Goal: Obtain resource: Download file/media

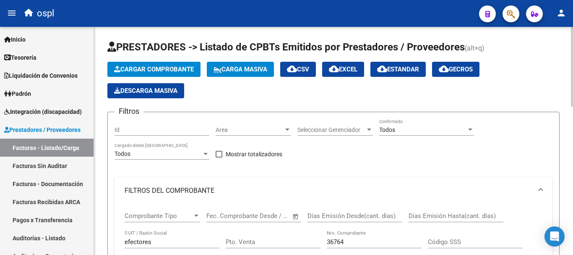
scroll to position [129, 0]
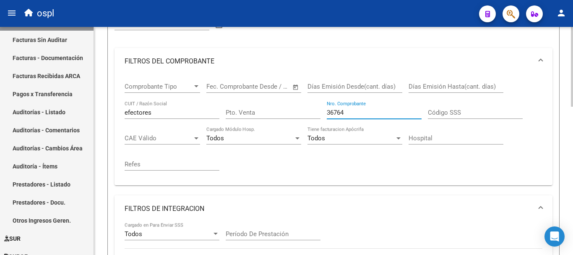
drag, startPoint x: 357, startPoint y: 109, endPoint x: 305, endPoint y: 102, distance: 52.9
click at [305, 102] on div "Comprobante Tipo Comprobante Tipo Fecha inicio – Fecha fin Fec. Comprobante Des…" at bounding box center [334, 127] width 418 height 104
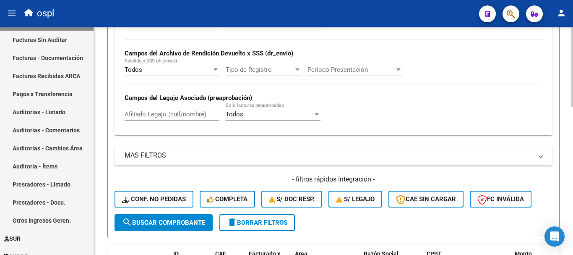
scroll to position [339, 0]
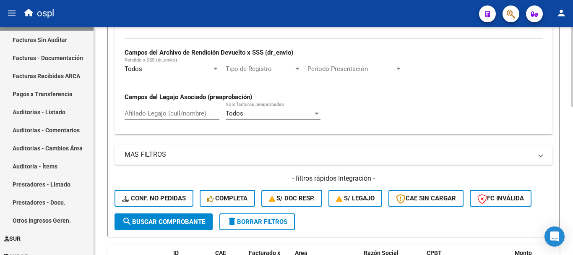
type input "39705"
drag, startPoint x: 188, startPoint y: 222, endPoint x: 194, endPoint y: 222, distance: 5.5
click at [189, 222] on span "search Buscar Comprobante" at bounding box center [163, 222] width 83 height 8
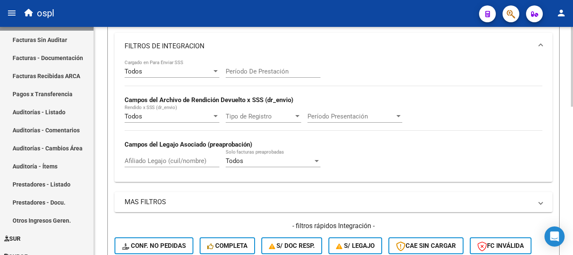
scroll to position [130, 0]
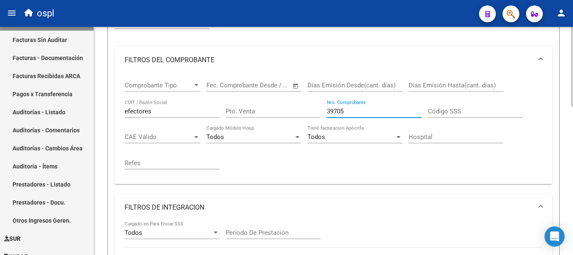
drag, startPoint x: 368, startPoint y: 111, endPoint x: 290, endPoint y: 106, distance: 78.6
click at [290, 106] on div "Comprobante Tipo Comprobante Tipo Fecha inicio – Fecha fin Fec. Comprobante Des…" at bounding box center [334, 125] width 418 height 104
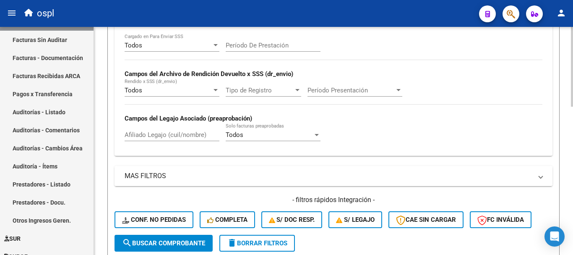
scroll to position [340, 0]
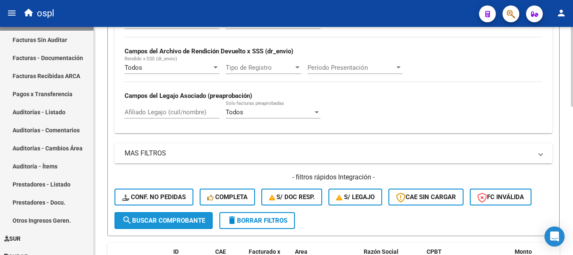
click at [178, 219] on span "search Buscar Comprobante" at bounding box center [163, 221] width 83 height 8
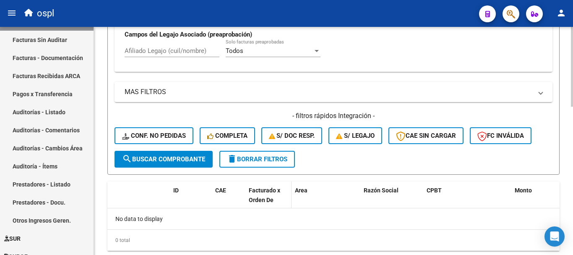
scroll to position [382, 0]
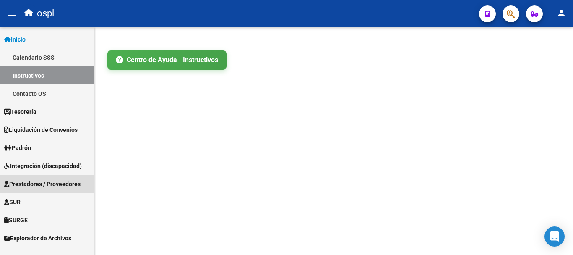
click at [40, 181] on span "Prestadores / Proveedores" at bounding box center [42, 183] width 76 height 9
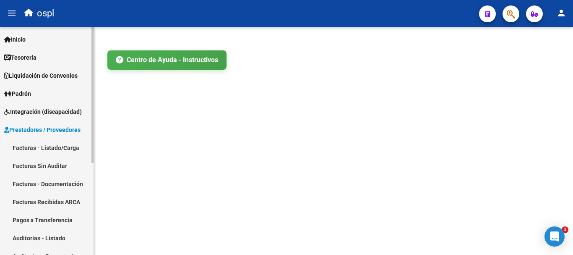
click at [40, 149] on link "Facturas - Listado/Carga" at bounding box center [47, 147] width 94 height 18
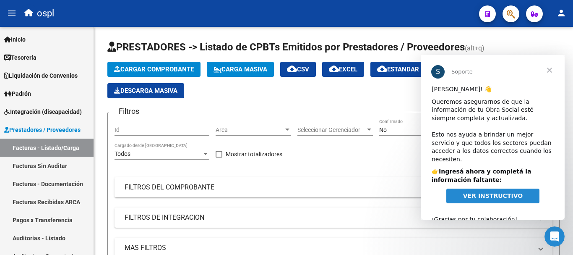
scroll to position [10, 0]
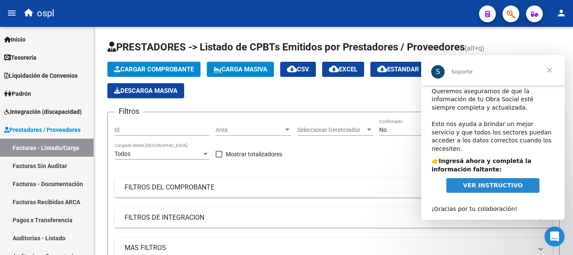
click at [491, 182] on span "VER INSTRUCTIVO" at bounding box center [493, 185] width 60 height 7
click at [551, 70] on span "Cerrar" at bounding box center [550, 70] width 30 height 30
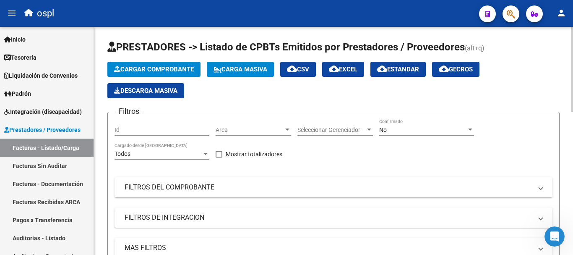
click at [176, 188] on mat-panel-title "FILTROS DEL COMPROBANTE" at bounding box center [329, 187] width 408 height 9
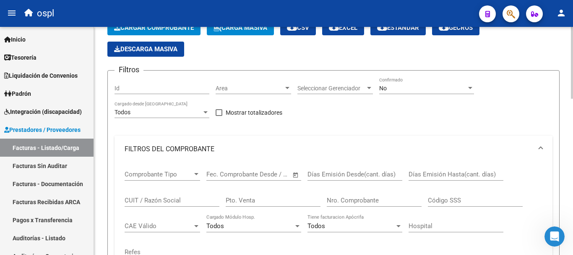
scroll to position [42, 0]
click at [147, 198] on input "CUIT / Razón Social" at bounding box center [172, 200] width 95 height 8
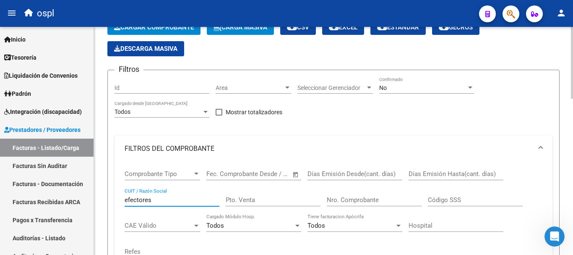
type input "efectores"
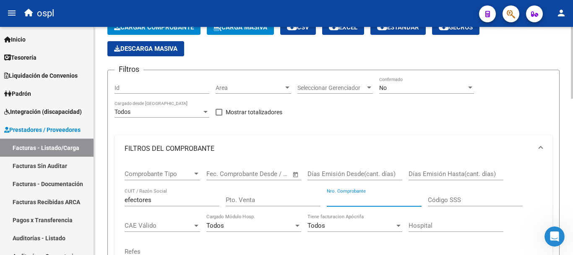
click at [339, 198] on input "Nro. Comprobante" at bounding box center [374, 200] width 95 height 8
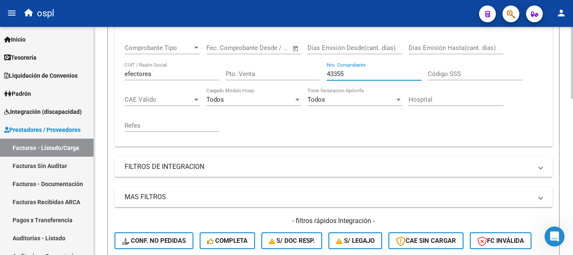
scroll to position [210, 0]
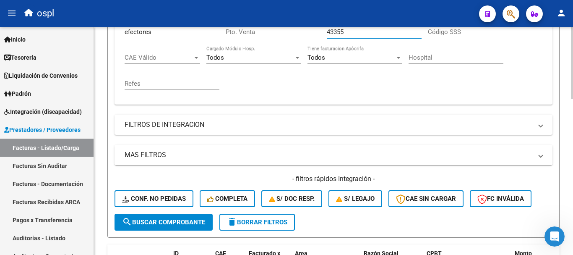
type input "43355"
click at [190, 225] on span "search Buscar Comprobante" at bounding box center [163, 222] width 83 height 8
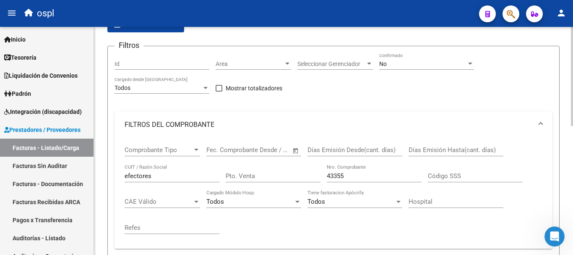
scroll to position [84, 0]
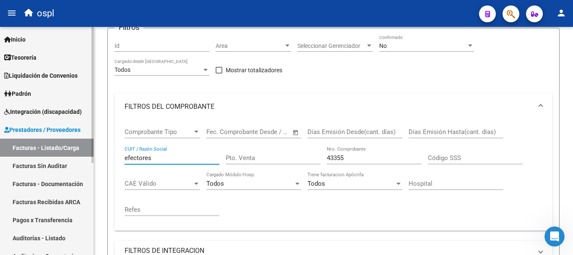
drag, startPoint x: 162, startPoint y: 156, endPoint x: 76, endPoint y: 131, distance: 89.4
click at [76, 131] on mat-sidenav-container "Firma Express Inicio Calendario SSS Instructivos Contacto OS Tesorería Extracto…" at bounding box center [286, 141] width 573 height 228
type input "roi"
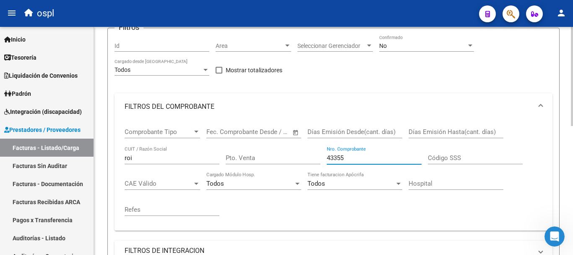
drag, startPoint x: 300, startPoint y: 151, endPoint x: 272, endPoint y: 145, distance: 28.8
click at [272, 145] on div "Comprobante Tipo Comprobante Tipo Fecha inicio – Fecha fin Fec. Comprobante Des…" at bounding box center [334, 172] width 418 height 104
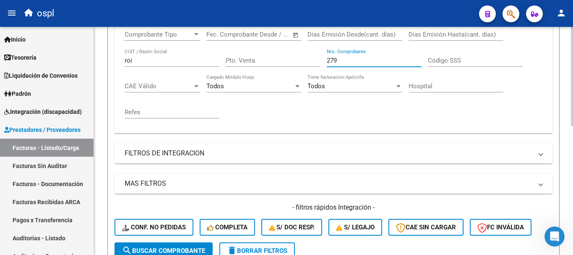
scroll to position [210, 0]
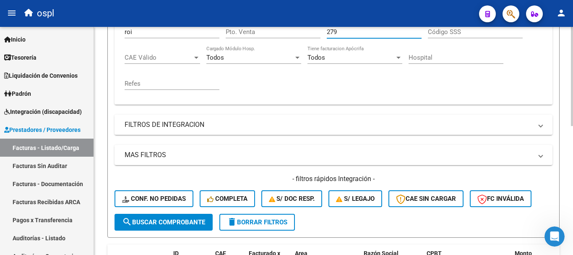
type input "279"
click at [180, 225] on span "search Buscar Comprobante" at bounding box center [163, 222] width 83 height 8
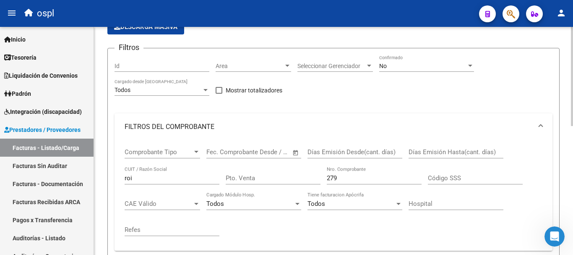
scroll to position [2, 0]
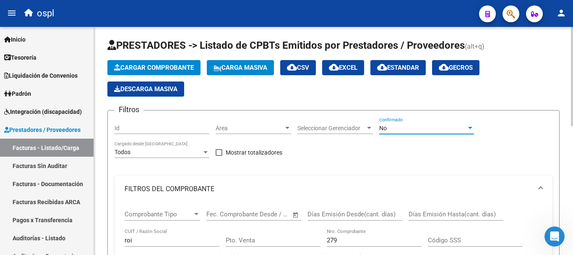
click at [398, 127] on div "No" at bounding box center [422, 128] width 87 height 7
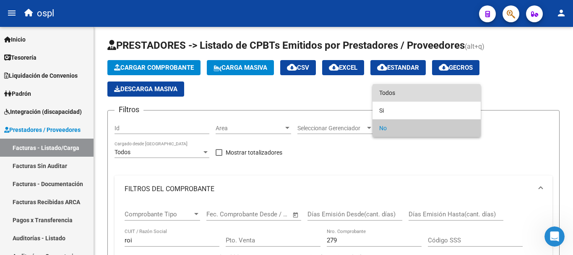
click at [386, 92] on span "Todos" at bounding box center [426, 93] width 95 height 18
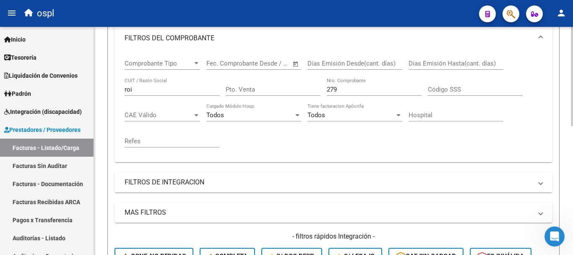
scroll to position [211, 0]
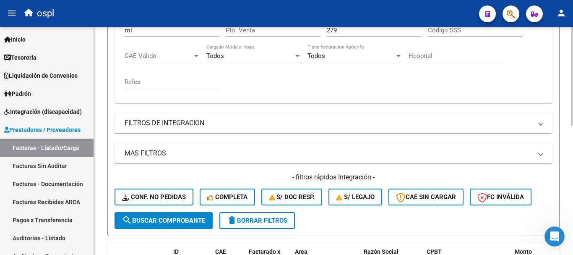
click at [178, 221] on span "search Buscar Comprobante" at bounding box center [163, 221] width 83 height 8
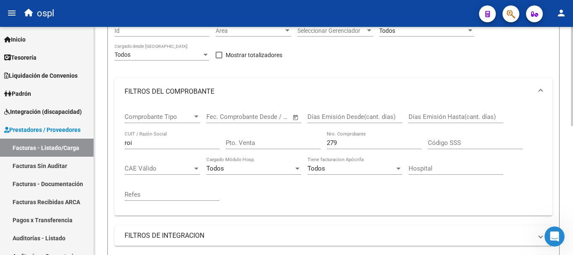
scroll to position [86, 0]
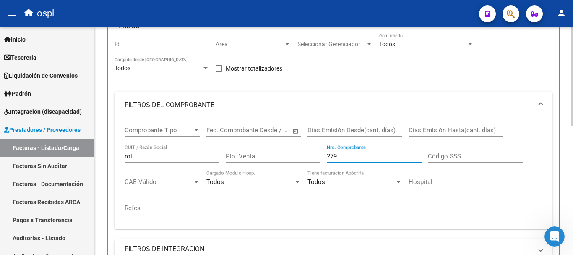
drag, startPoint x: 353, startPoint y: 154, endPoint x: 311, endPoint y: 152, distance: 42.0
click at [311, 152] on div "Comprobante Tipo Comprobante Tipo Fecha inicio – Fecha fin Fec. Comprobante Des…" at bounding box center [334, 170] width 418 height 104
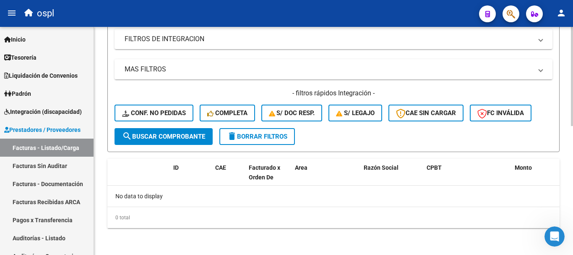
click at [162, 141] on button "search Buscar Comprobante" at bounding box center [164, 136] width 98 height 17
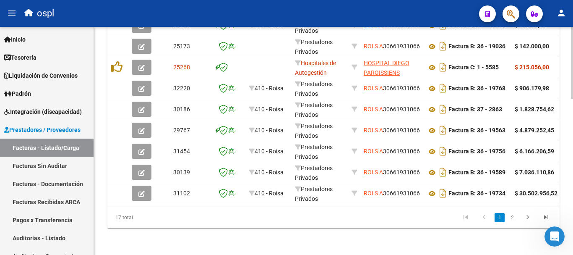
scroll to position [497, 0]
click at [512, 221] on link "2" at bounding box center [512, 217] width 10 height 9
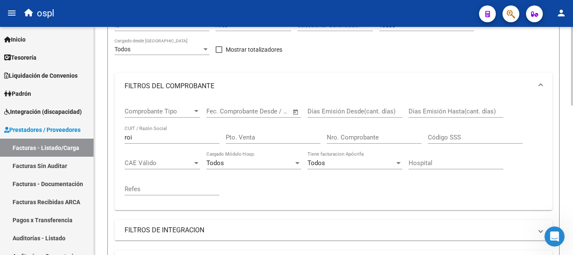
scroll to position [99, 0]
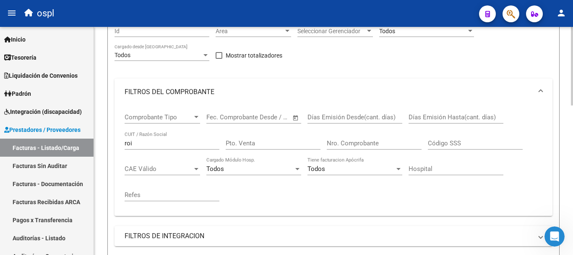
click at [358, 141] on input "Nro. Comprobante" at bounding box center [374, 143] width 95 height 8
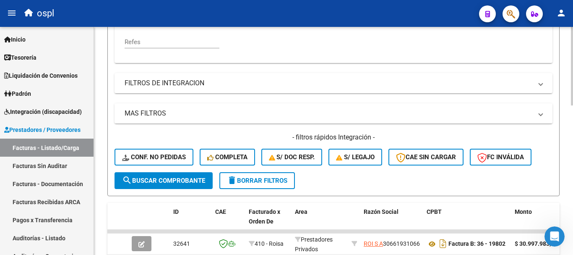
scroll to position [266, 0]
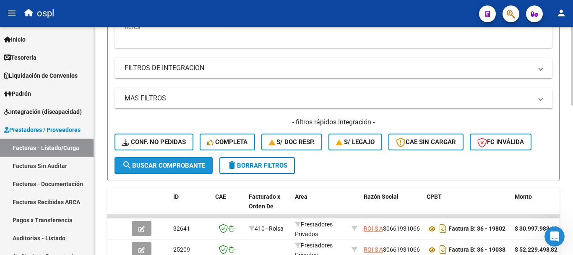
click at [181, 168] on span "search Buscar Comprobante" at bounding box center [163, 166] width 83 height 8
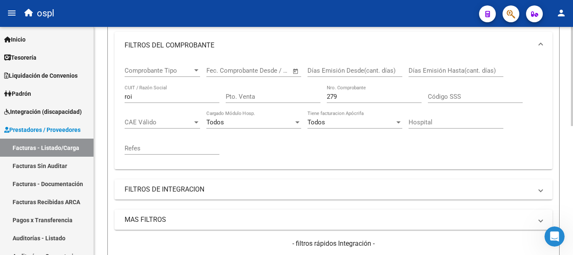
scroll to position [128, 0]
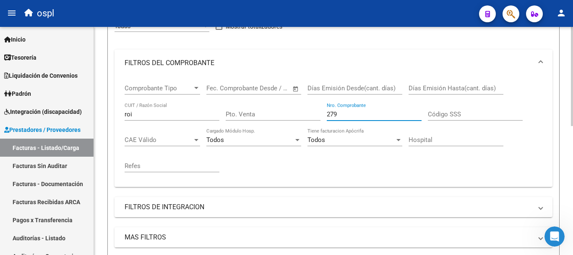
drag, startPoint x: 350, startPoint y: 114, endPoint x: 275, endPoint y: 104, distance: 75.8
click at [275, 104] on div "Comprobante Tipo Comprobante Tipo Fecha inicio – Fecha fin Fec. Comprobante Des…" at bounding box center [334, 128] width 418 height 104
type input "30477"
drag, startPoint x: 144, startPoint y: 110, endPoint x: 117, endPoint y: 110, distance: 26.9
click at [117, 110] on div "Comprobante Tipo Comprobante Tipo Fecha inicio – Fecha fin Fec. Comprobante Des…" at bounding box center [334, 131] width 438 height 110
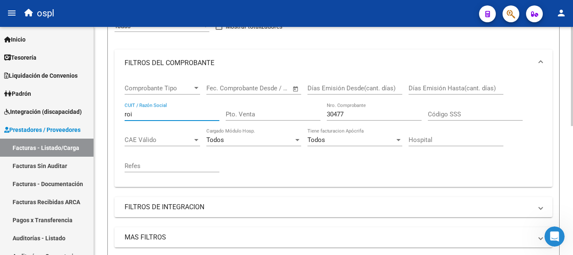
drag, startPoint x: 136, startPoint y: 115, endPoint x: 94, endPoint y: 108, distance: 42.6
click at [94, 108] on div "Video tutorial PRESTADORES -> Listado de CPBTs Emitidos por Prestadores / Prove…" at bounding box center [333, 160] width 479 height 523
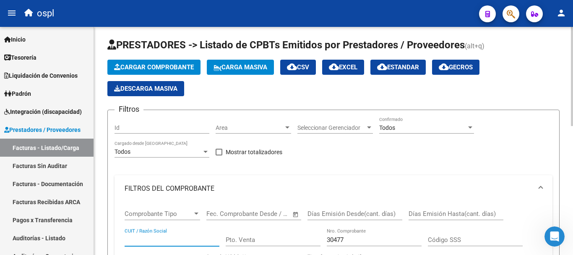
scroll to position [0, 0]
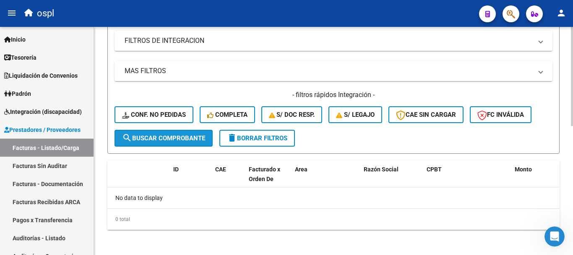
click at [168, 138] on span "search Buscar Comprobante" at bounding box center [163, 138] width 83 height 8
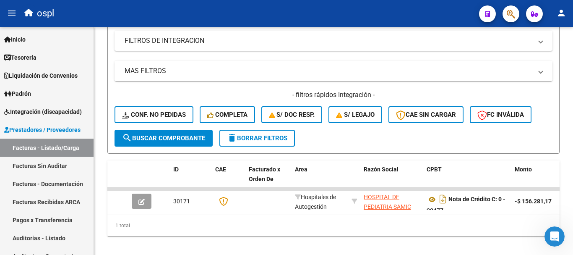
scroll to position [308, 0]
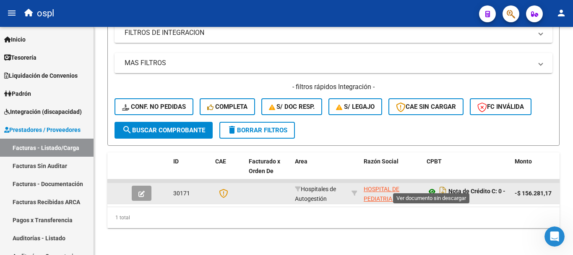
click at [432, 186] on icon at bounding box center [432, 191] width 11 height 10
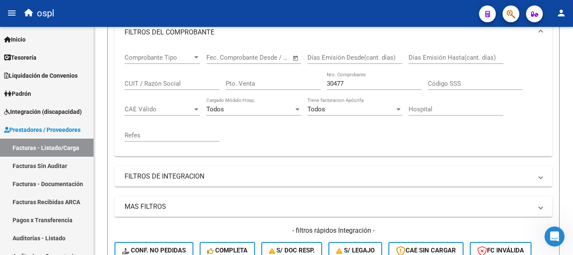
scroll to position [141, 0]
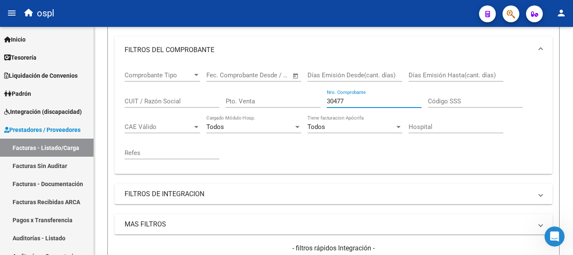
drag, startPoint x: 350, startPoint y: 103, endPoint x: 182, endPoint y: 78, distance: 169.2
click at [182, 78] on div "Comprobante Tipo Comprobante Tipo Fecha inicio – Fecha fin Fec. Comprobante Des…" at bounding box center [334, 115] width 418 height 104
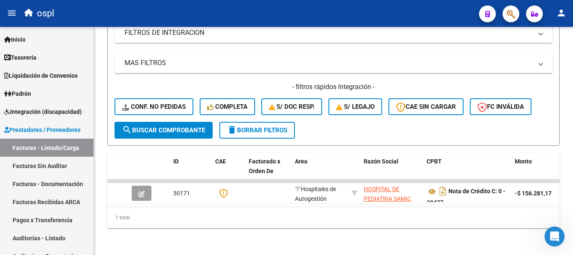
scroll to position [308, 0]
type input "30516"
click at [164, 127] on span "search Buscar Comprobante" at bounding box center [163, 130] width 83 height 8
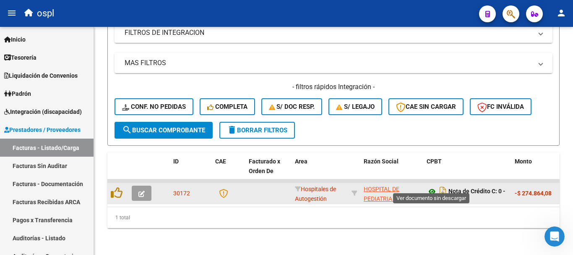
click at [430, 186] on icon at bounding box center [432, 191] width 11 height 10
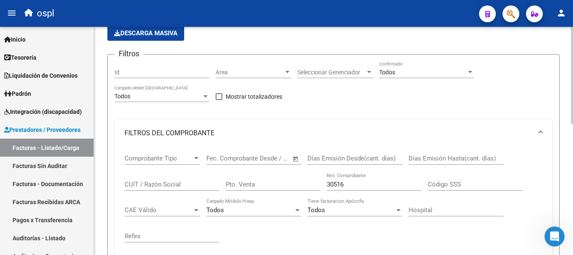
scroll to position [15, 0]
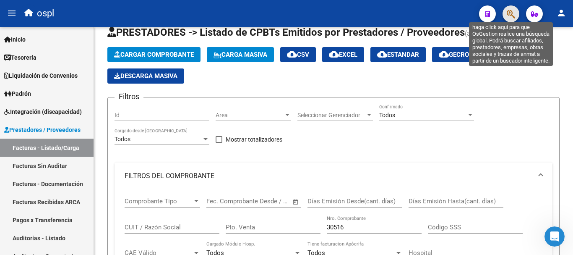
click at [510, 15] on icon "button" at bounding box center [511, 14] width 8 height 10
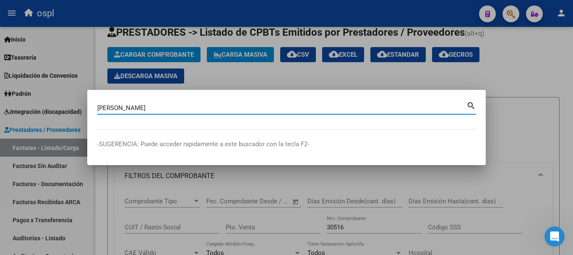
type input "arias laura"
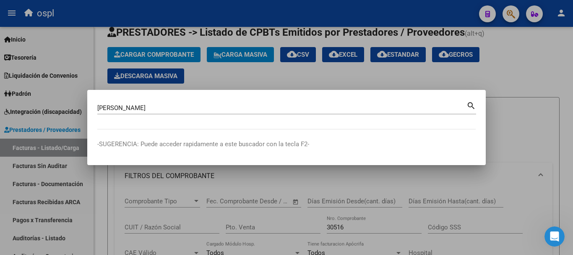
click at [474, 103] on mat-icon "search" at bounding box center [472, 105] width 10 height 10
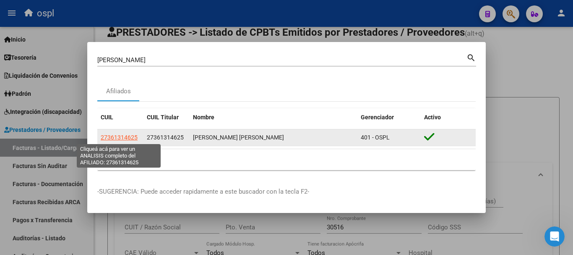
click at [125, 134] on span "27361314625" at bounding box center [119, 137] width 37 height 7
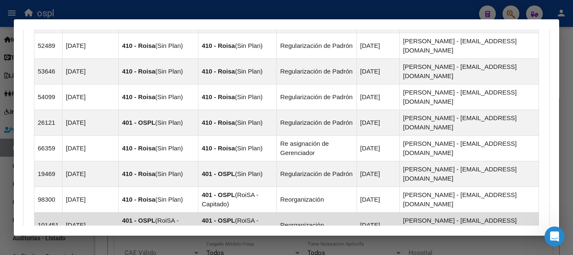
scroll to position [898, 0]
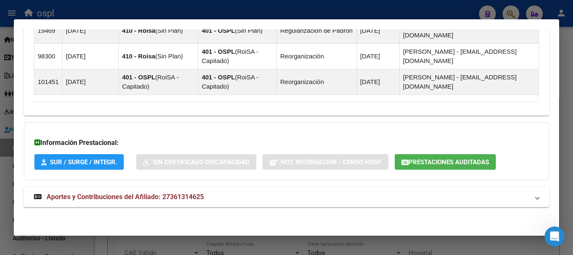
click at [99, 163] on span "SUR / SURGE / INTEGR." at bounding box center [83, 162] width 67 height 8
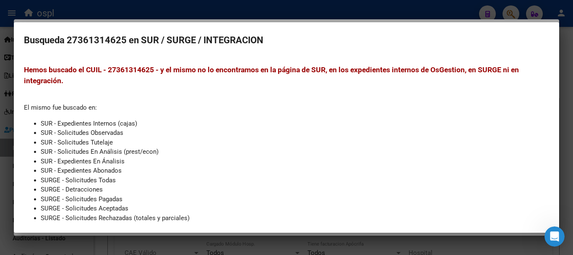
click at [258, 14] on div at bounding box center [286, 127] width 573 height 255
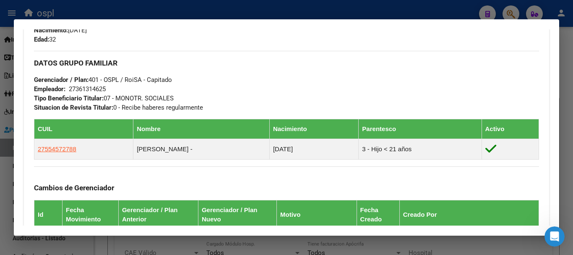
scroll to position [395, 0]
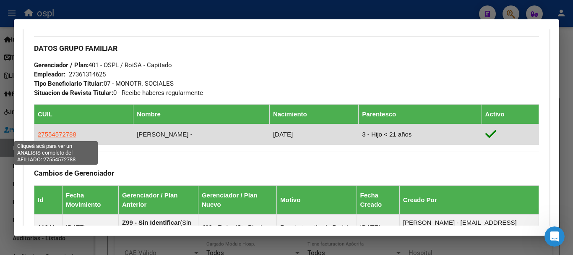
click at [55, 134] on span "27554572788" at bounding box center [57, 133] width 39 height 7
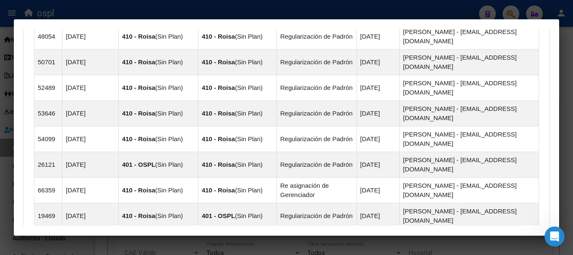
scroll to position [921, 0]
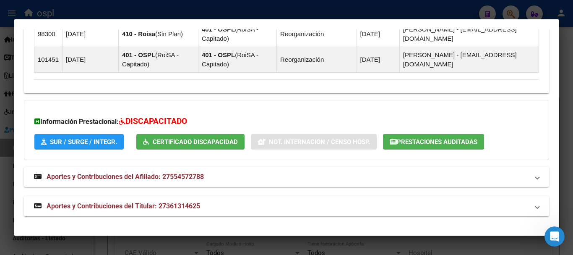
click at [94, 143] on span "SUR / SURGE / INTEGR." at bounding box center [83, 142] width 67 height 8
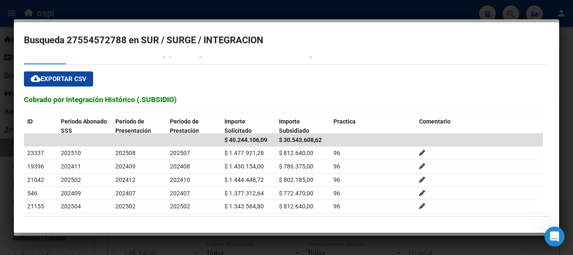
scroll to position [0, 0]
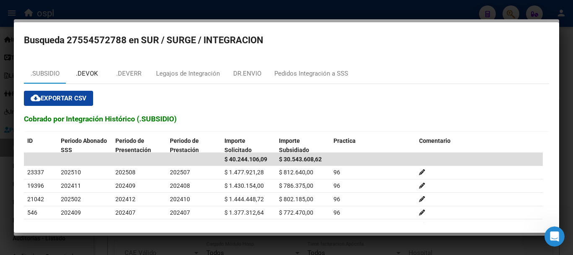
click at [85, 73] on div ".DEVOK" at bounding box center [87, 74] width 22 height 10
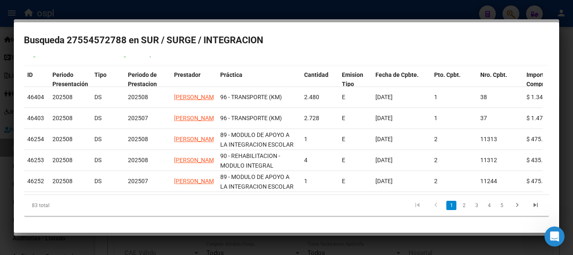
click at [79, 8] on div at bounding box center [286, 127] width 573 height 255
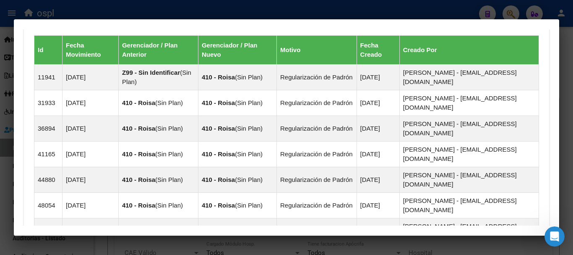
scroll to position [543, 0]
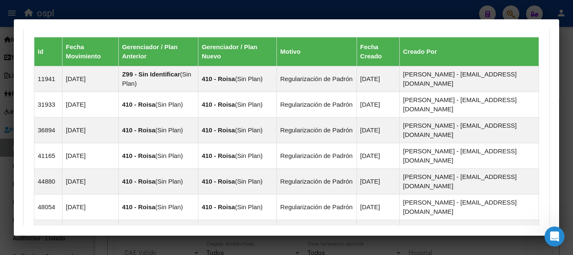
click at [409, 8] on div at bounding box center [286, 127] width 573 height 255
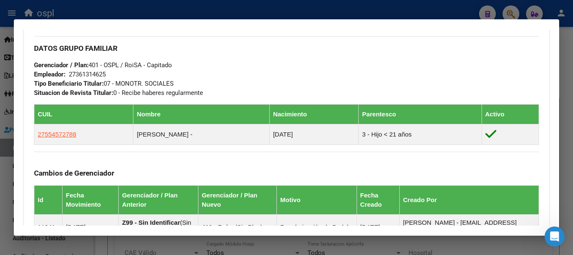
click at [246, 7] on div at bounding box center [286, 127] width 573 height 255
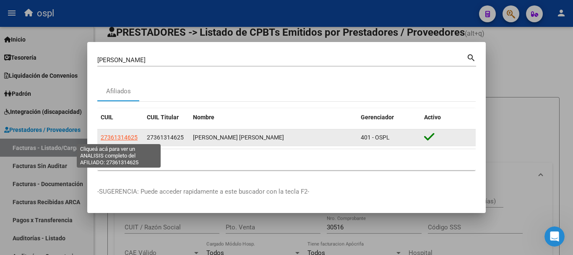
click at [123, 137] on span "27361314625" at bounding box center [119, 137] width 37 height 7
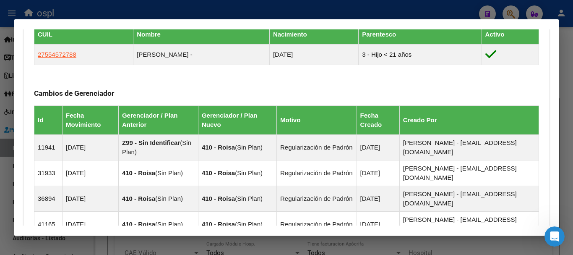
scroll to position [420, 0]
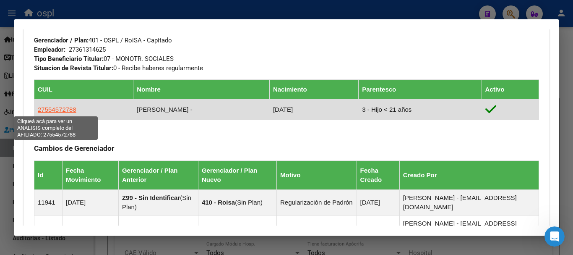
click at [67, 108] on span "27554572788" at bounding box center [57, 109] width 39 height 7
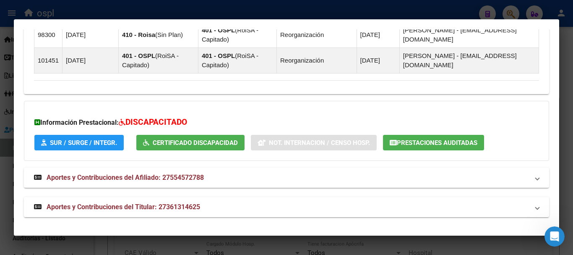
scroll to position [921, 0]
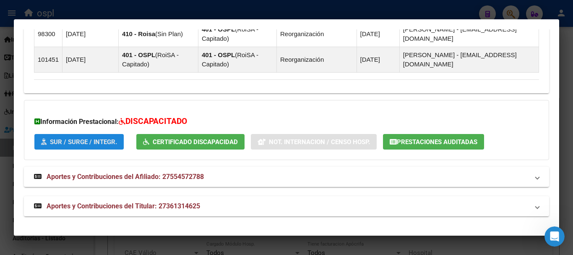
click at [110, 142] on span "SUR / SURGE / INTEGR." at bounding box center [83, 142] width 67 height 8
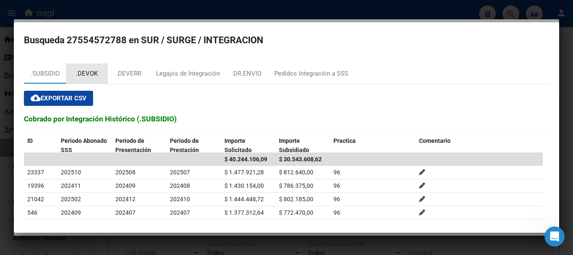
click at [87, 74] on div ".DEVOK" at bounding box center [87, 74] width 22 height 10
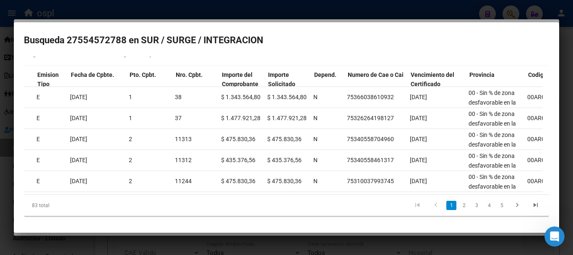
scroll to position [0, 305]
click at [459, 206] on link "2" at bounding box center [464, 205] width 10 height 9
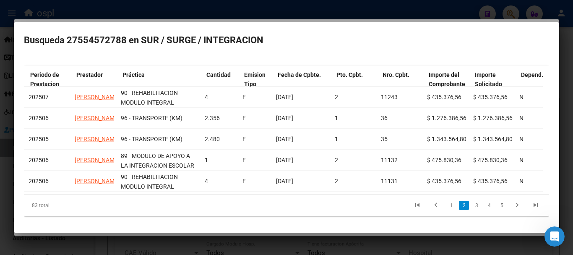
scroll to position [0, 95]
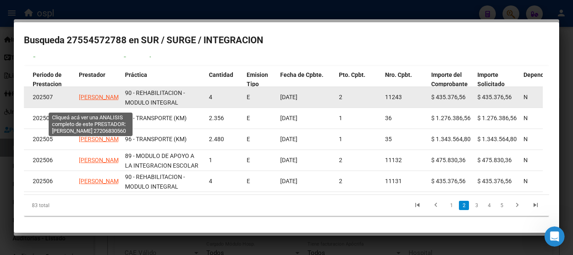
click at [90, 94] on span "LARREA FABIANA MARIA" at bounding box center [101, 97] width 45 height 7
type textarea "27206830560"
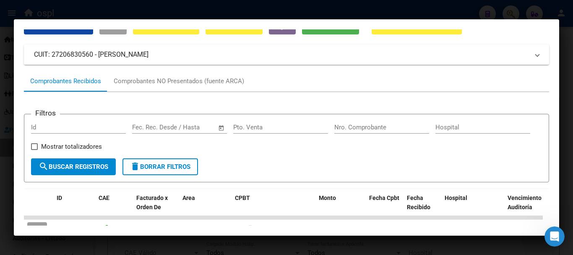
scroll to position [38, 0]
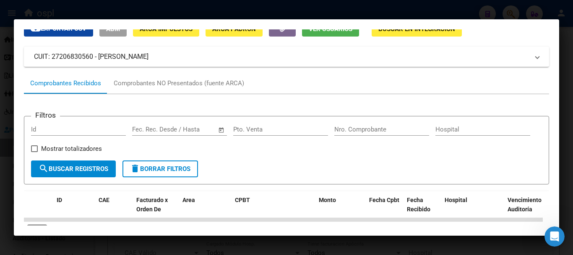
click at [76, 8] on div at bounding box center [286, 127] width 573 height 255
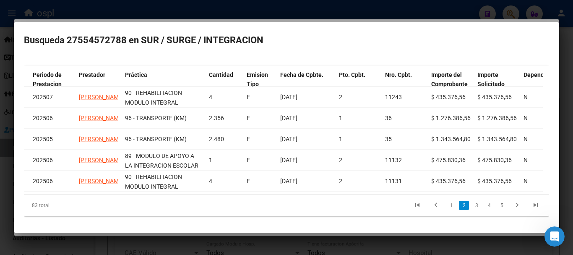
click at [447, 13] on div at bounding box center [286, 127] width 573 height 255
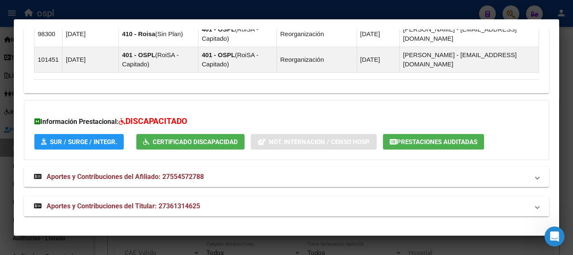
click at [411, 7] on div at bounding box center [286, 127] width 573 height 255
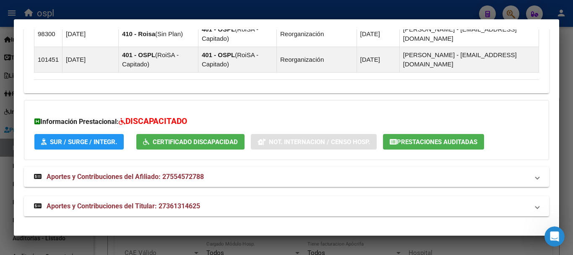
click at [411, 7] on div at bounding box center [286, 127] width 573 height 255
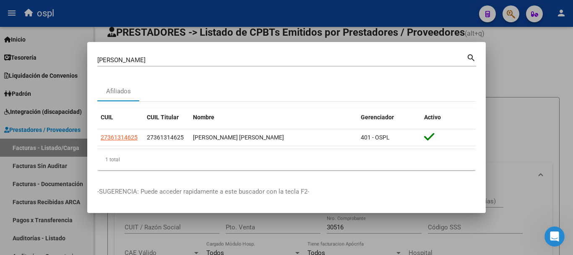
click at [356, 8] on div at bounding box center [286, 127] width 573 height 255
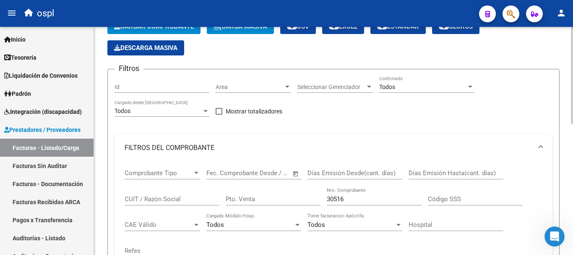
scroll to position [84, 0]
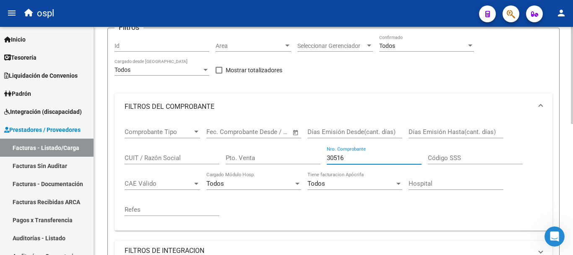
drag, startPoint x: 355, startPoint y: 160, endPoint x: 300, endPoint y: 155, distance: 55.2
click at [300, 155] on div "Comprobante Tipo Comprobante Tipo Fecha inicio – Fecha fin Fec. Comprobante Des…" at bounding box center [334, 172] width 418 height 104
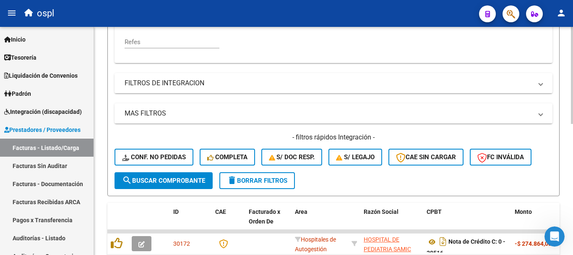
scroll to position [252, 0]
click at [141, 114] on mat-panel-title "MAS FILTROS" at bounding box center [329, 112] width 408 height 9
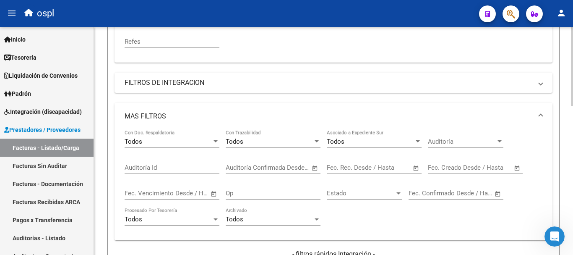
click at [516, 168] on span "Open calendar" at bounding box center [517, 168] width 20 height 20
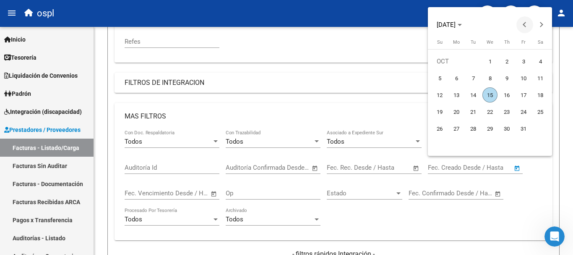
click at [523, 25] on button "Previous month" at bounding box center [525, 24] width 17 height 17
click at [457, 116] on span "15" at bounding box center [456, 111] width 15 height 15
type input "15/09/2025"
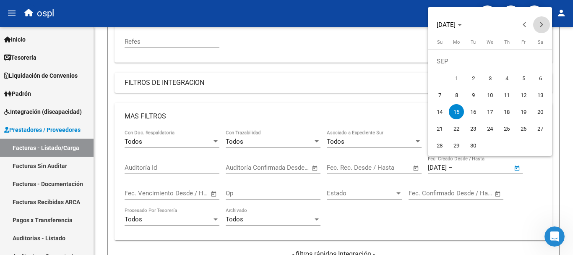
click at [543, 24] on button "Next month" at bounding box center [541, 24] width 17 height 17
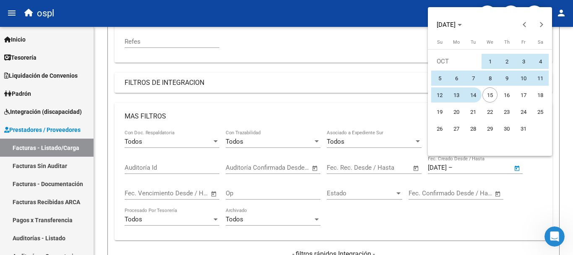
click at [478, 97] on span "14" at bounding box center [473, 94] width 15 height 15
type input "14/10/2025"
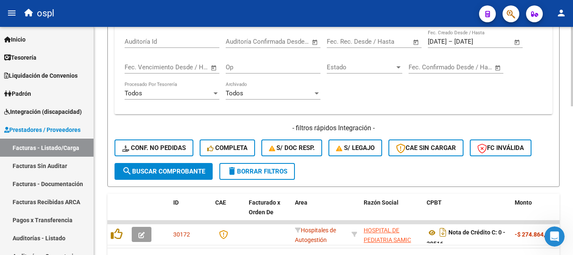
scroll to position [336, 0]
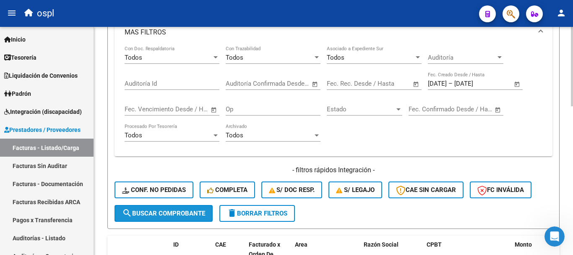
click at [189, 211] on span "search Buscar Comprobante" at bounding box center [163, 213] width 83 height 8
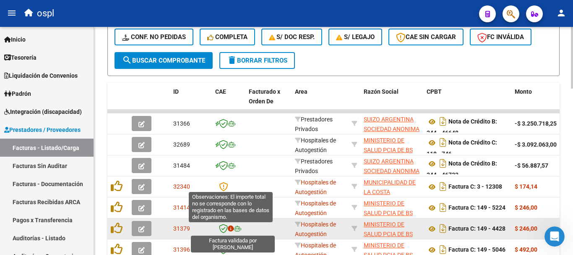
scroll to position [530, 0]
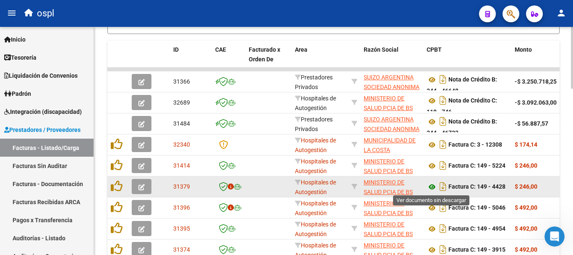
click at [430, 186] on icon at bounding box center [432, 187] width 11 height 10
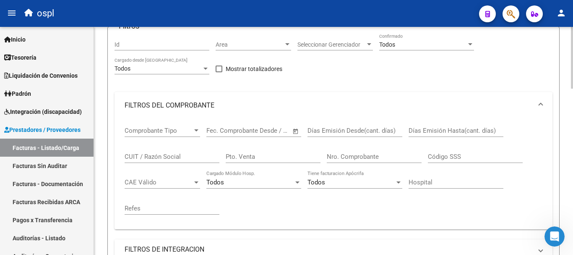
scroll to position [0, 0]
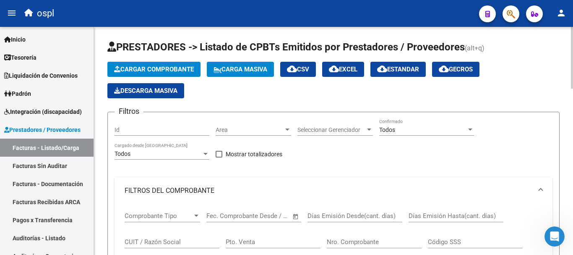
click at [339, 68] on mat-icon "cloud_download" at bounding box center [334, 69] width 10 height 10
